Goal: Task Accomplishment & Management: Manage account settings

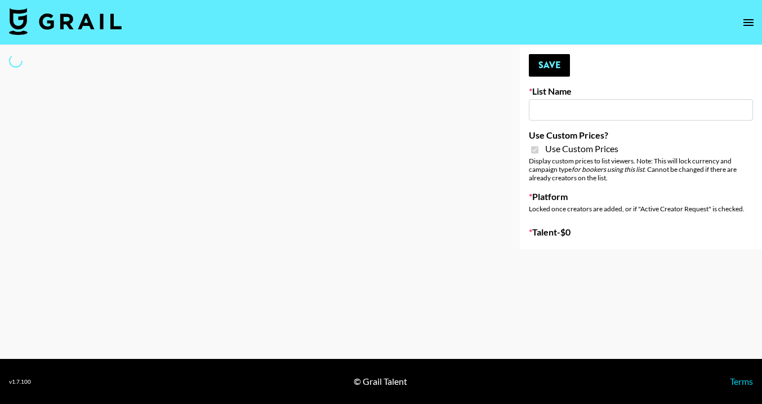
type input "Dietary Supp Brand"
checkbox input "true"
select select "Brand"
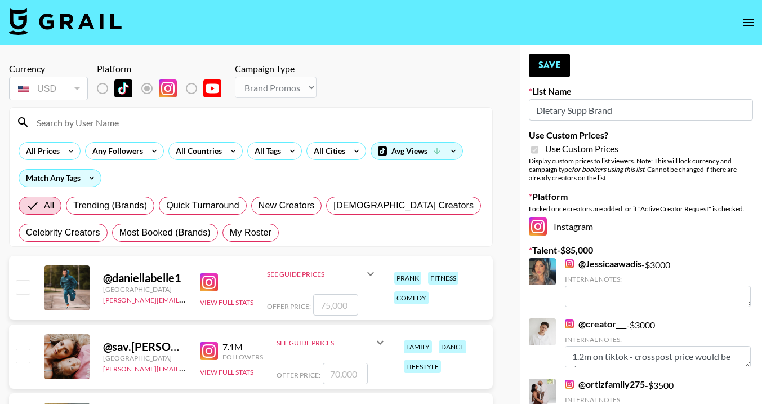
click at [147, 124] on input at bounding box center [257, 122] width 455 height 18
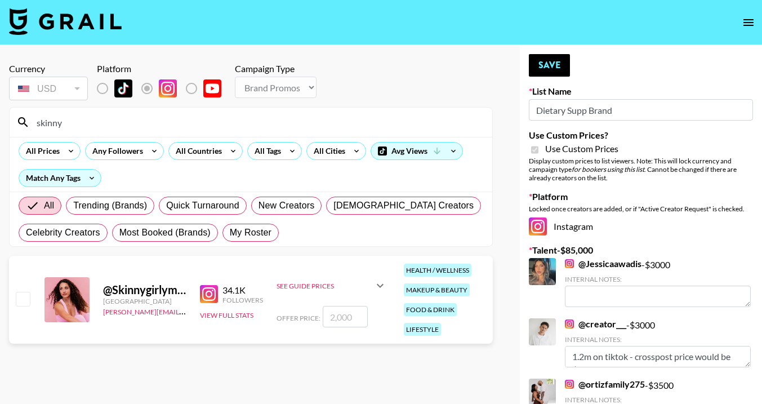
type input "skinny"
click at [25, 300] on input "checkbox" at bounding box center [23, 299] width 14 height 14
checkbox input "true"
type input "2000"
click at [563, 73] on button "Save" at bounding box center [549, 65] width 41 height 23
